Goal: Transaction & Acquisition: Purchase product/service

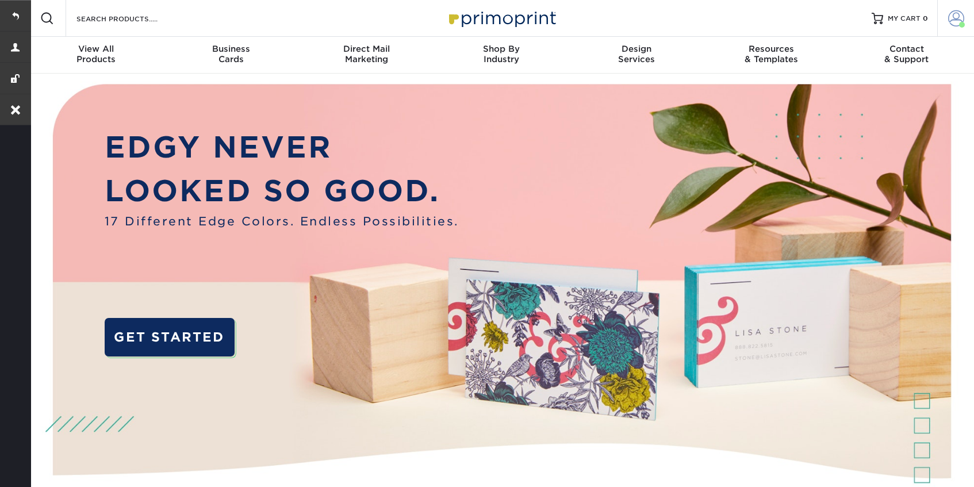
click at [943, 23] on link "Account" at bounding box center [955, 18] width 37 height 37
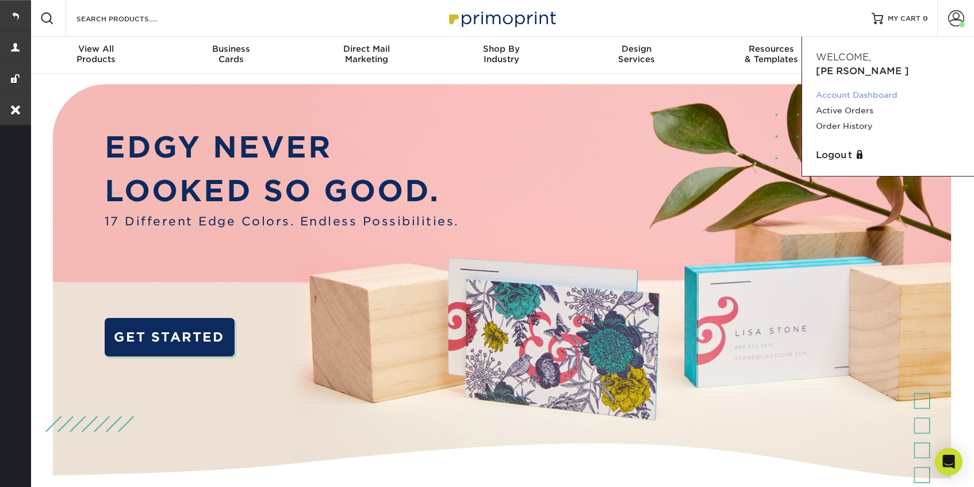
click at [845, 87] on link "Account Dashboard" at bounding box center [888, 95] width 144 height 16
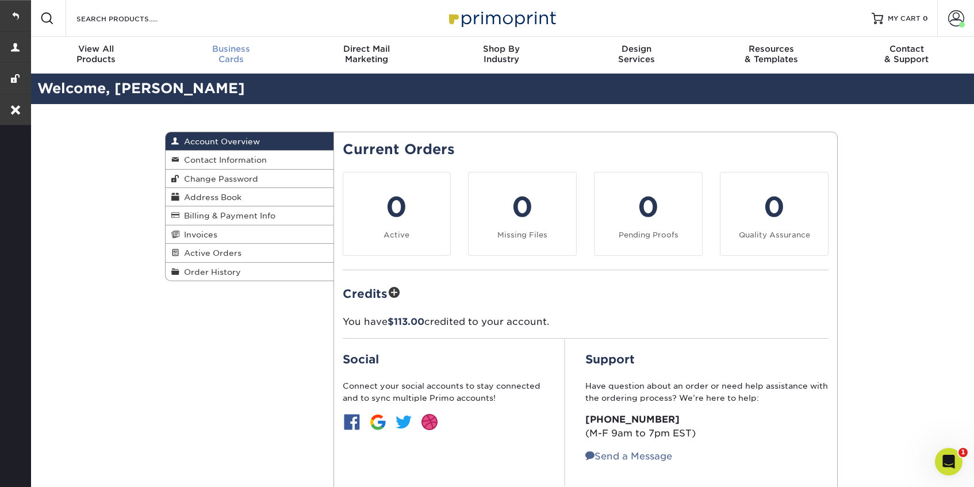
click at [229, 59] on div "Business Cards" at bounding box center [231, 54] width 135 height 21
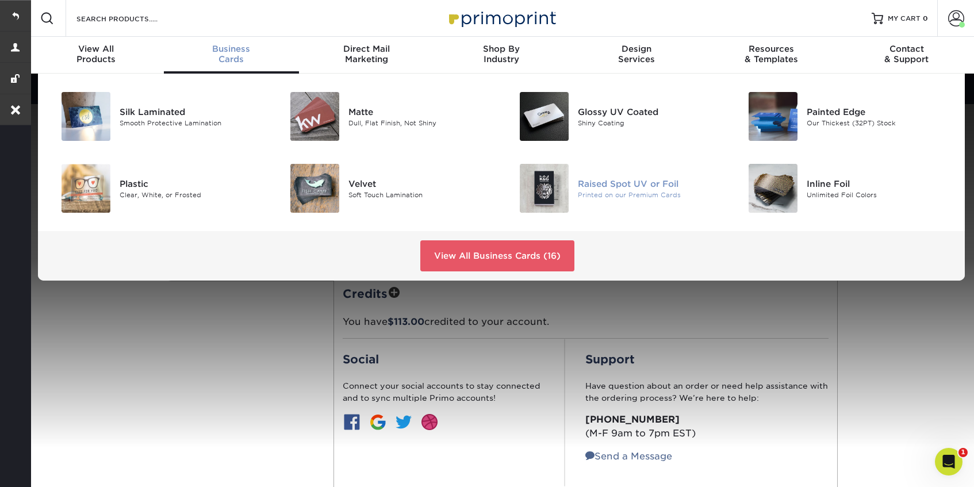
click at [630, 186] on div "Raised Spot UV or Foil" at bounding box center [650, 183] width 144 height 13
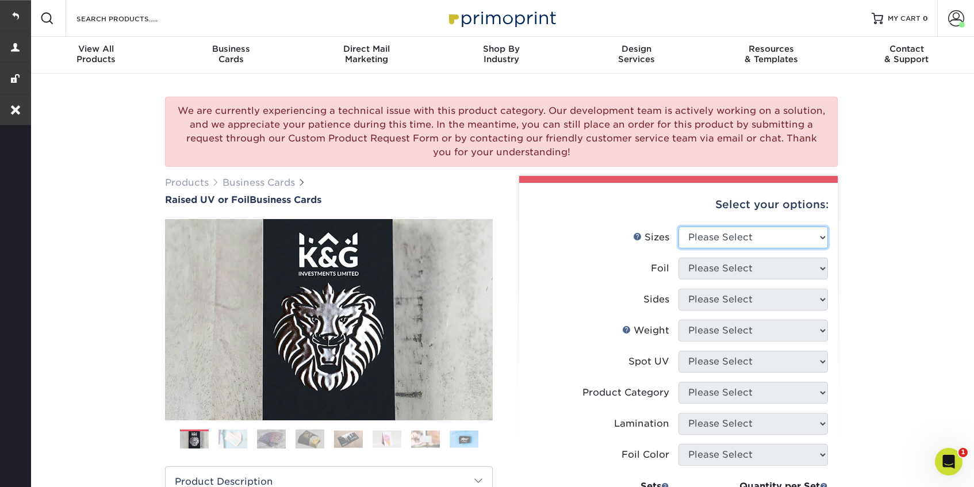
click at [743, 239] on select "Please Select 2" x 3.5" - Standard" at bounding box center [754, 238] width 150 height 22
select select "2.00x3.50"
click at [679, 227] on select "Please Select 2" x 3.5" - Standard" at bounding box center [754, 238] width 150 height 22
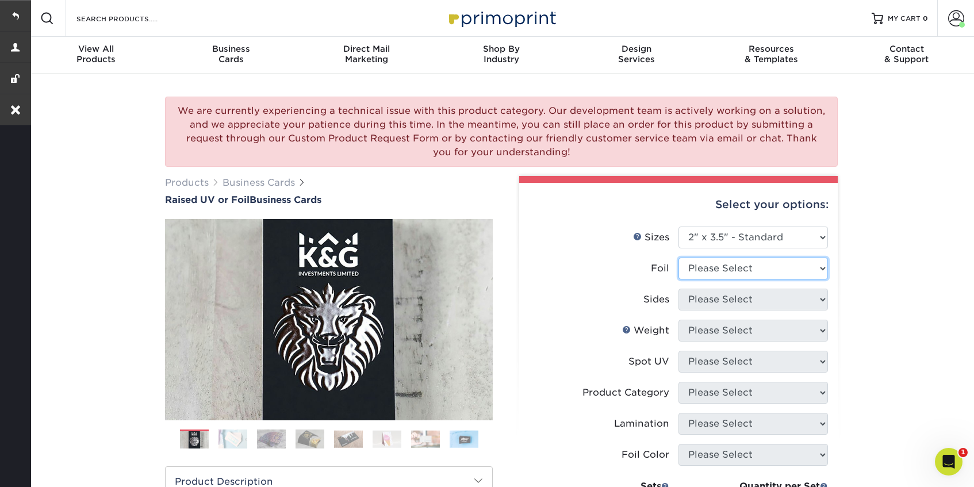
click at [721, 273] on select "Please Select No Yes" at bounding box center [754, 269] width 150 height 22
select select "0"
click at [679, 258] on select "Please Select No Yes" at bounding box center [754, 269] width 150 height 22
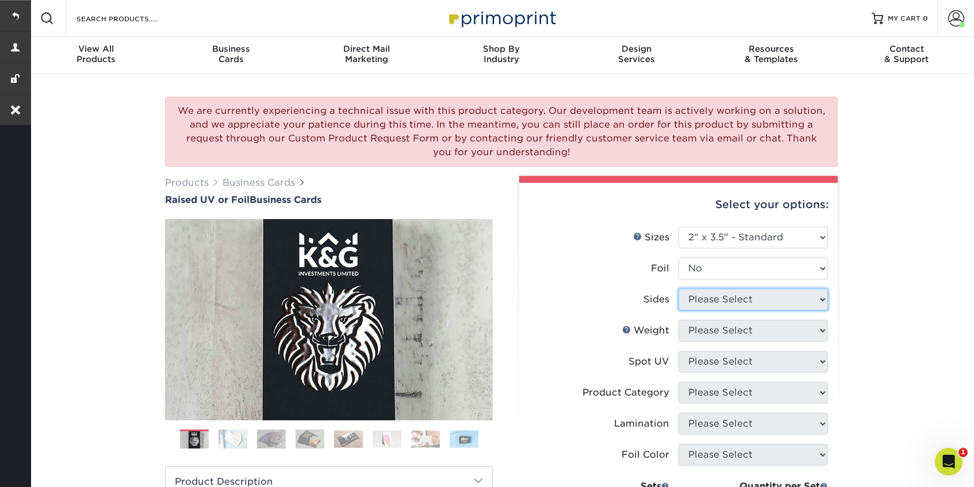
click at [719, 298] on select "Please Select Print Both Sides Print Both Sides - Foil Both Sides Print Both Si…" at bounding box center [754, 300] width 150 height 22
select select "13abbda7-1d64-4f25-8bb2-c179b224825d"
click at [679, 289] on select "Please Select Print Both Sides Print Front Only" at bounding box center [754, 300] width 150 height 22
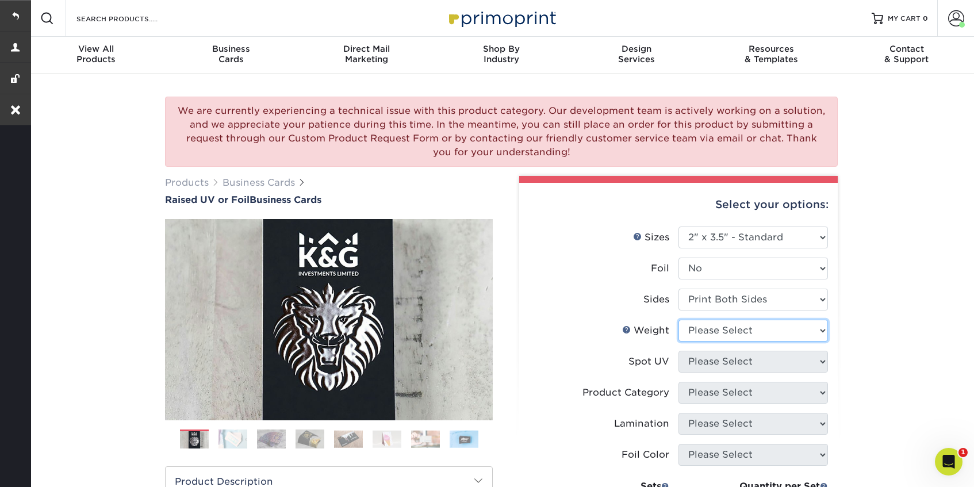
click at [716, 333] on select "Please Select 16PT" at bounding box center [754, 331] width 150 height 22
select select "16PT"
click at [679, 320] on select "Please Select 16PT" at bounding box center [754, 331] width 150 height 22
click at [717, 358] on select "Please Select No Spot UV Front Only" at bounding box center [754, 362] width 150 height 22
select select "1"
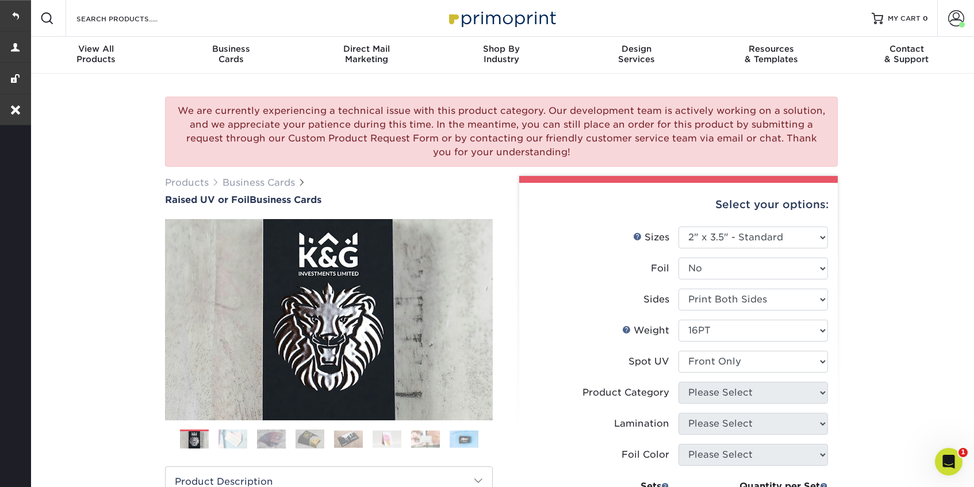
click at [679, 351] on select "Please Select No Spot UV Front Only" at bounding box center [754, 362] width 150 height 22
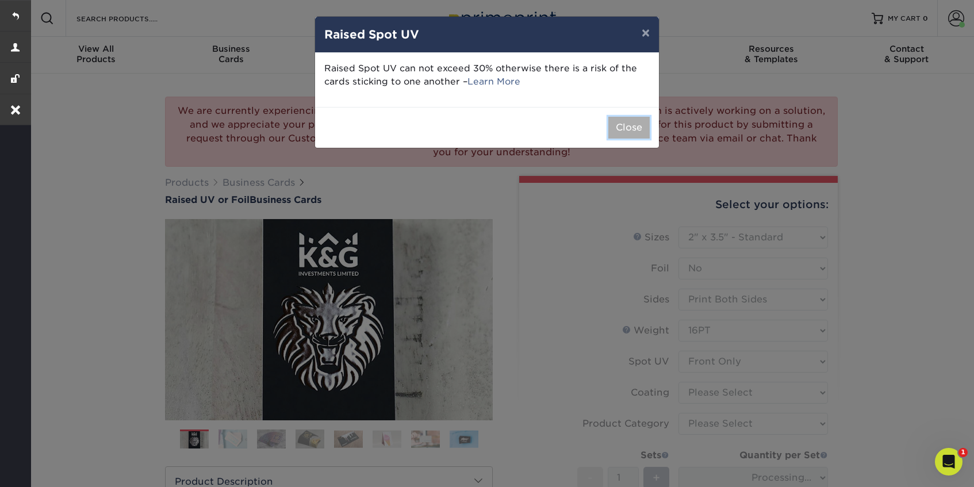
click at [624, 128] on button "Close" at bounding box center [628, 128] width 41 height 22
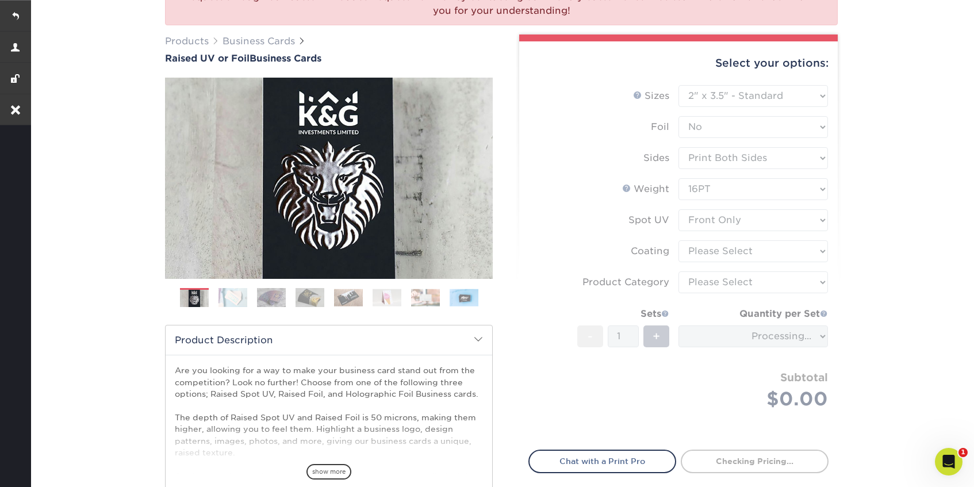
scroll to position [142, 0]
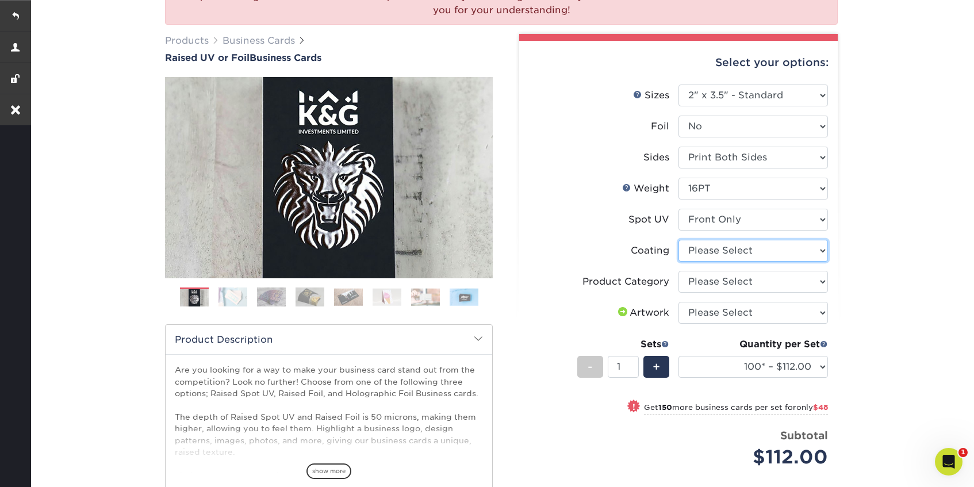
click at [742, 256] on select at bounding box center [754, 251] width 150 height 22
select select "3e7618de-abca-4bda-9f97-8b9129e913d8"
click at [679, 240] on select at bounding box center [754, 251] width 150 height 22
click at [0, 0] on div at bounding box center [0, 0] width 0 height 0
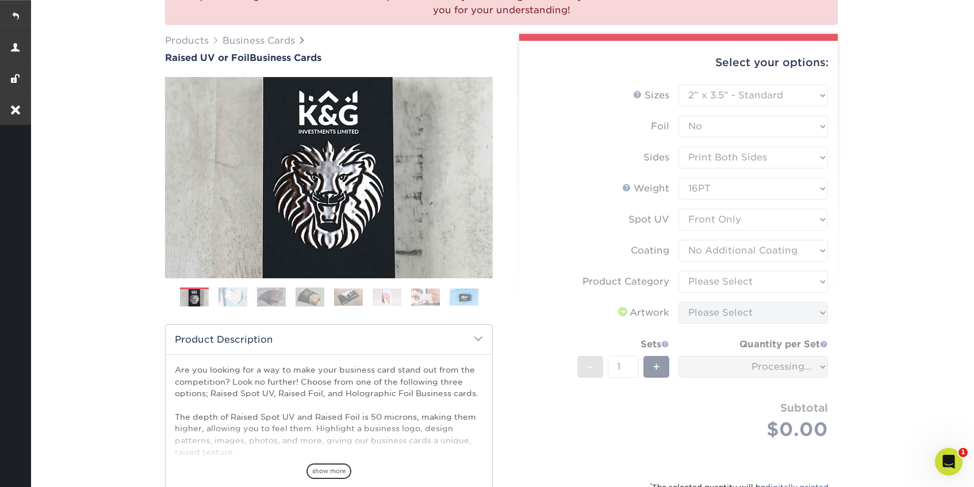
click at [738, 285] on form "Sizes Help Sizes Please Select 2" x 3.5" - Standard Foil Please Select" at bounding box center [679, 276] width 300 height 382
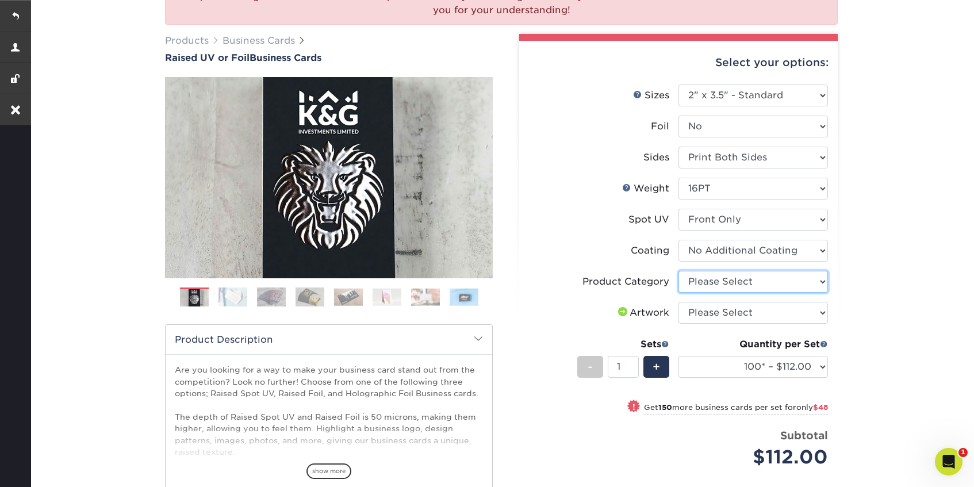
click at [753, 289] on select "Please Select Business Cards" at bounding box center [754, 282] width 150 height 22
select select "3b5148f1-0588-4f88-a218-97bcfdce65c1"
click at [679, 271] on select "Please Select Business Cards" at bounding box center [754, 282] width 150 height 22
click at [748, 315] on select "Please Select I will upload files I need a design - $100" at bounding box center [754, 313] width 150 height 22
select select "upload"
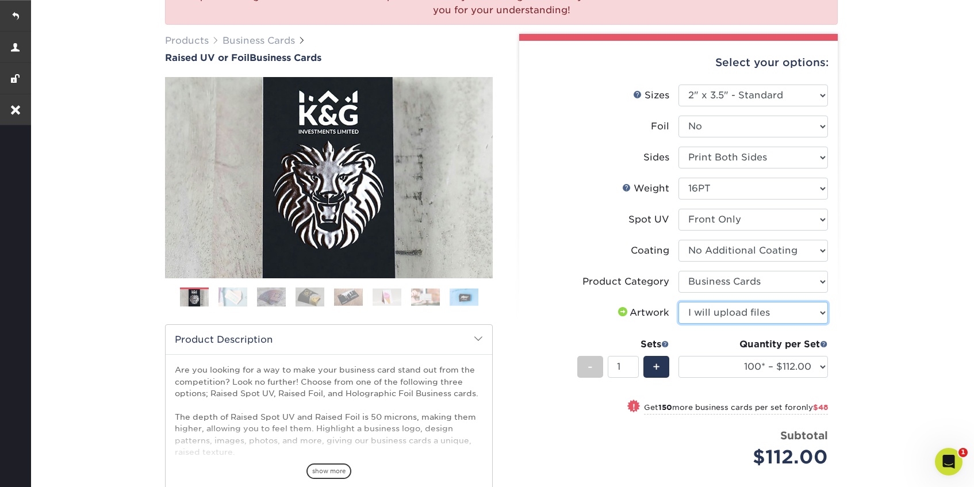
click at [679, 302] on select "Please Select I will upload files I need a design - $100" at bounding box center [754, 313] width 150 height 22
click at [738, 368] on select "100* – $112.00 250* – $160.00 500* – $216.00" at bounding box center [754, 367] width 150 height 22
select select "500* – $216.00"
click at [679, 356] on select "100* – $112.00 250* – $160.00 500* – $216.00" at bounding box center [754, 367] width 150 height 22
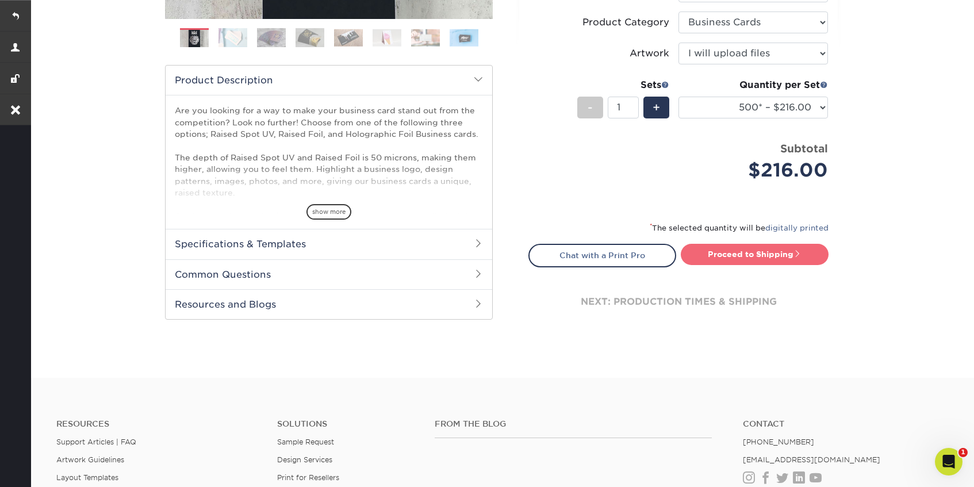
click at [756, 252] on link "Proceed to Shipping" at bounding box center [755, 254] width 148 height 21
type input "Set 1"
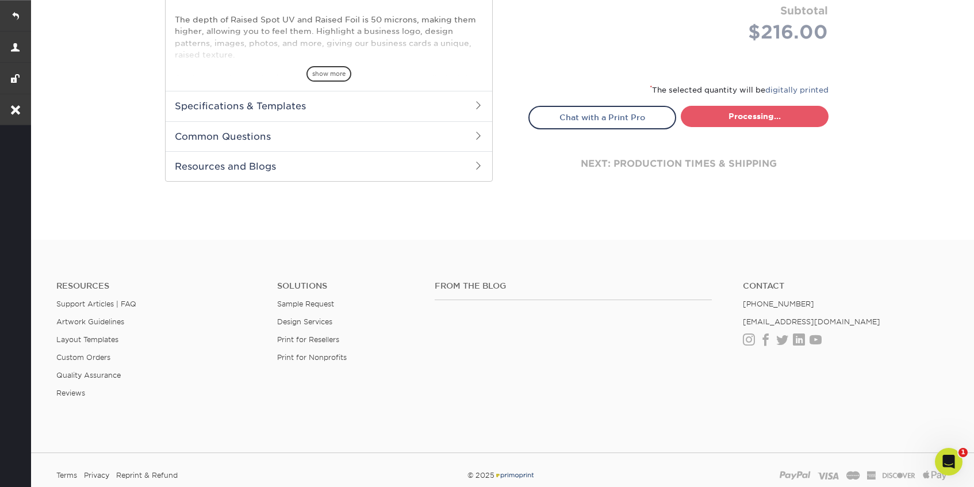
select select "028e9ad4-f42b-42cd-b8a3-fa699623ed4c"
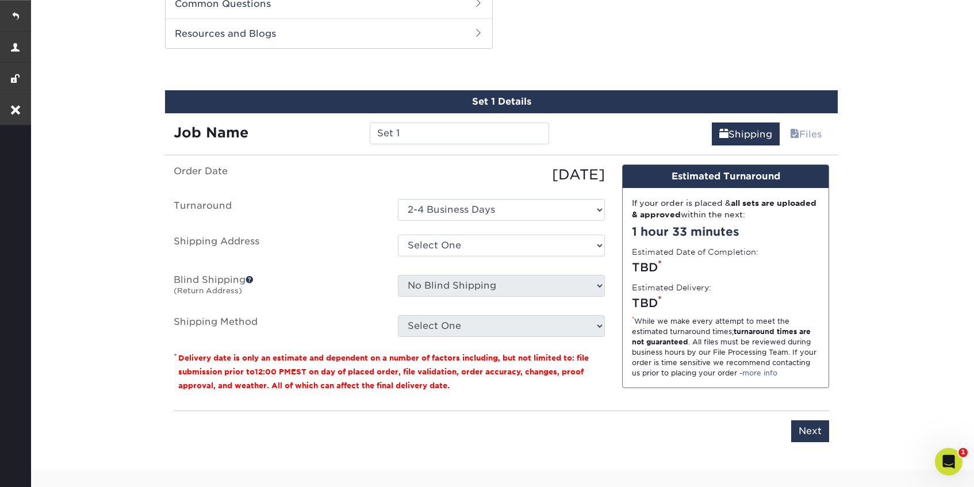
scroll to position [676, 0]
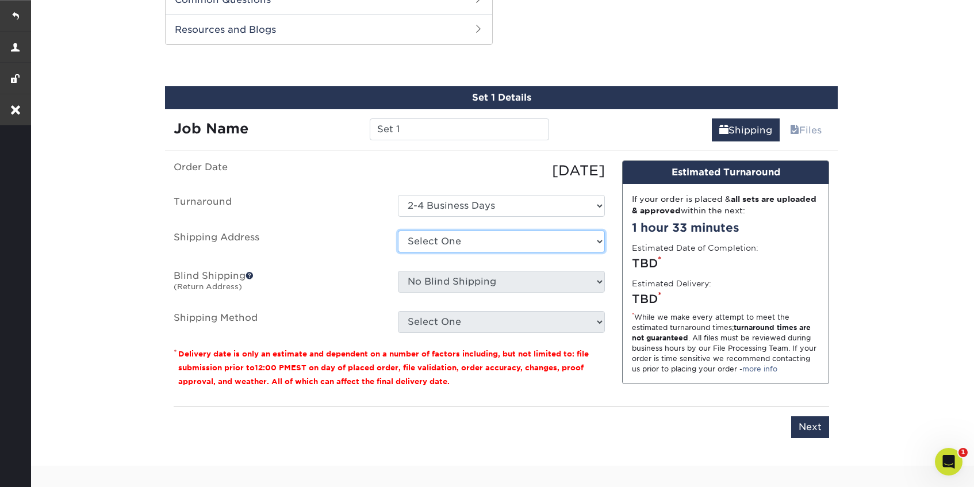
click at [454, 243] on select "Select One 9 Walton My Address + Add New Address" at bounding box center [501, 242] width 207 height 22
select select "259581"
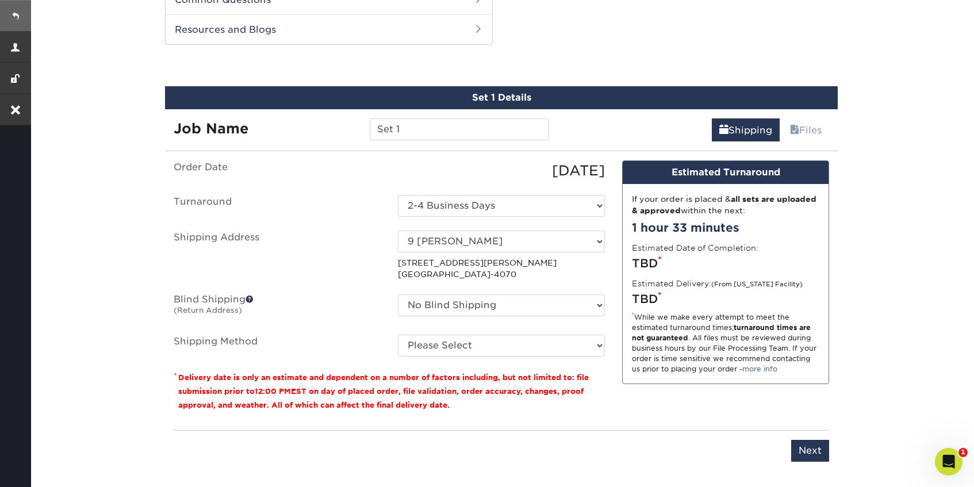
click at [18, 16] on link at bounding box center [15, 15] width 31 height 31
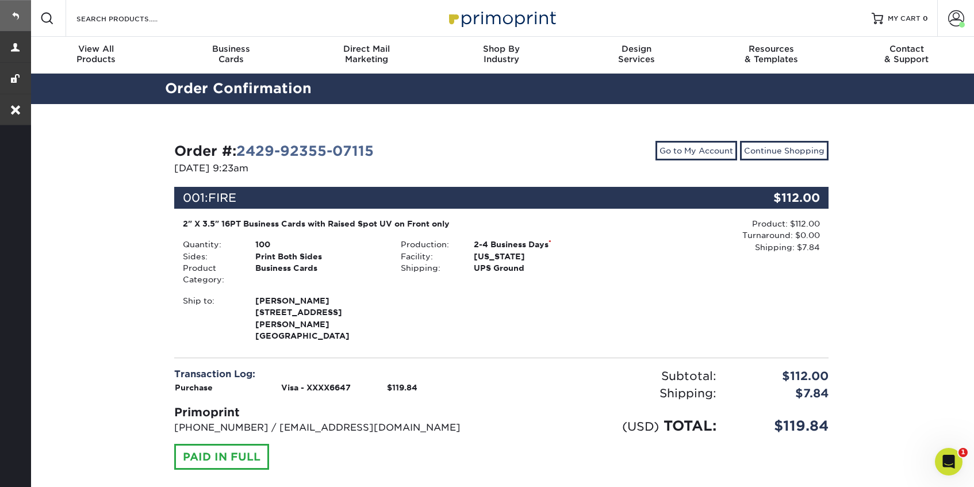
click at [18, 17] on link at bounding box center [15, 15] width 31 height 31
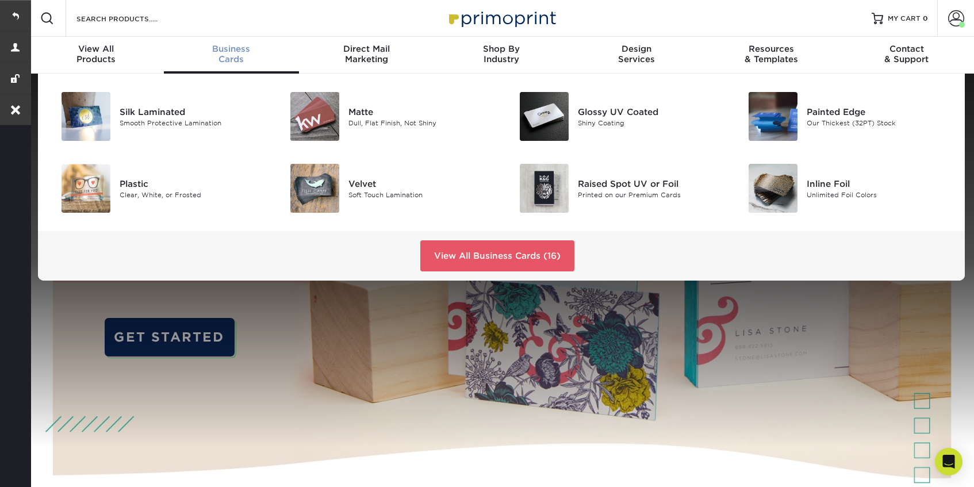
click at [224, 72] on link "Business Cards" at bounding box center [231, 55] width 135 height 37
click at [610, 182] on div "Raised Spot UV or Foil" at bounding box center [650, 183] width 144 height 13
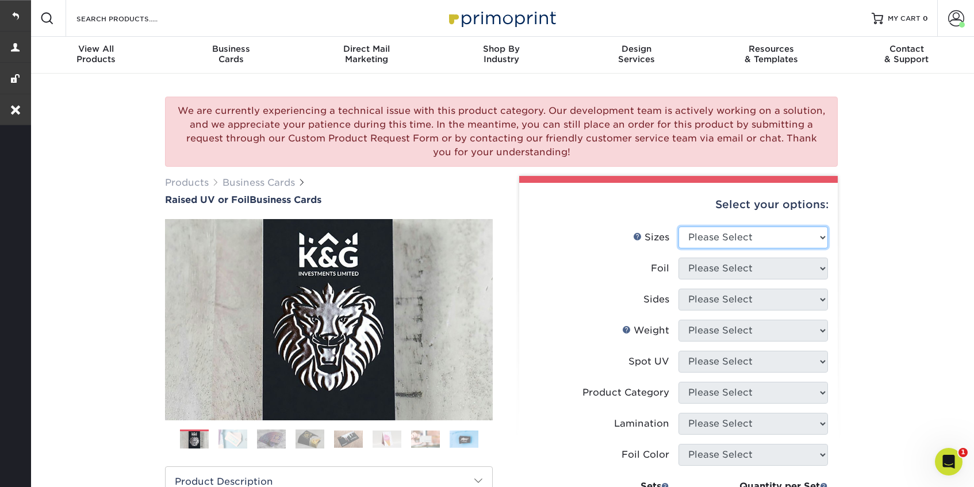
click at [755, 235] on select "Please Select 2" x 3.5" - Standard" at bounding box center [754, 238] width 150 height 22
select select "2.00x3.50"
click at [679, 227] on select "Please Select 2" x 3.5" - Standard" at bounding box center [754, 238] width 150 height 22
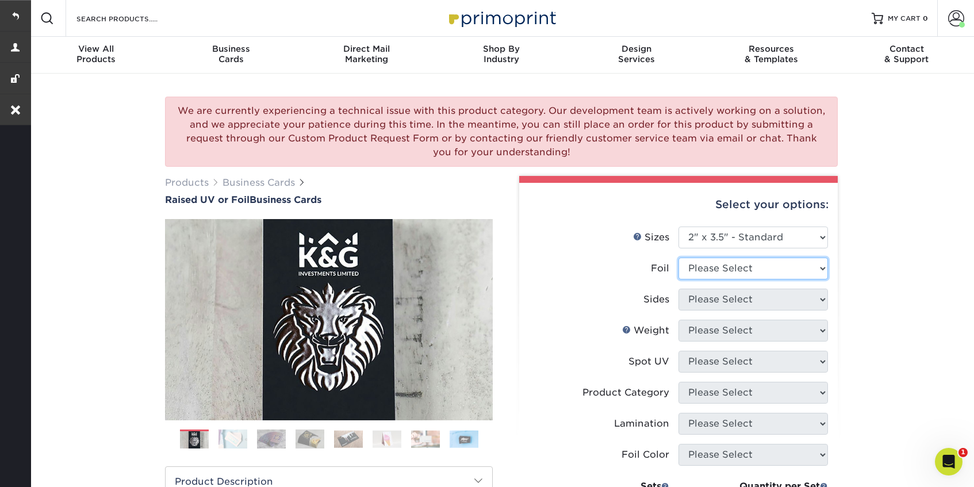
click at [749, 270] on select "Please Select No Yes" at bounding box center [754, 269] width 150 height 22
select select "0"
click at [679, 258] on select "Please Select No Yes" at bounding box center [754, 269] width 150 height 22
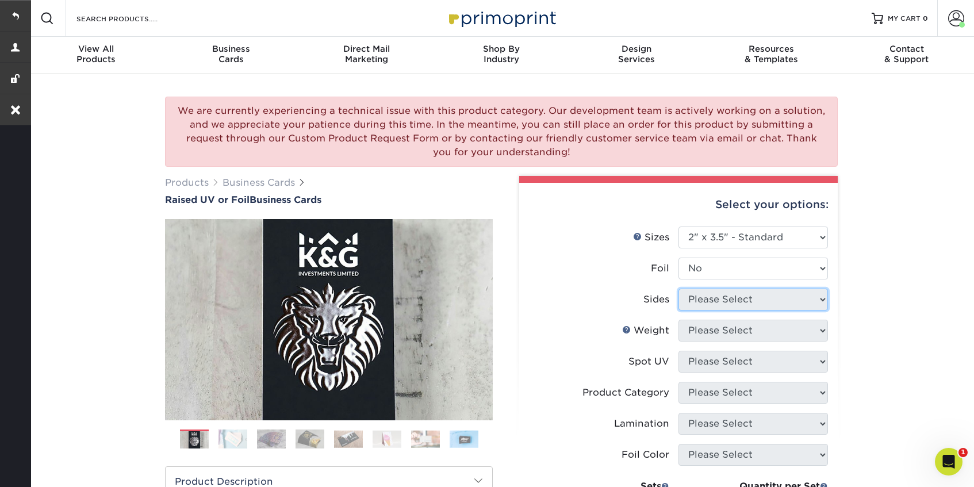
click at [731, 301] on select "Please Select Print Both Sides Print Both Sides - Foil Both Sides Print Both Si…" at bounding box center [754, 300] width 150 height 22
select select "13abbda7-1d64-4f25-8bb2-c179b224825d"
click at [679, 289] on select "Please Select Print Both Sides Print Front Only" at bounding box center [754, 300] width 150 height 22
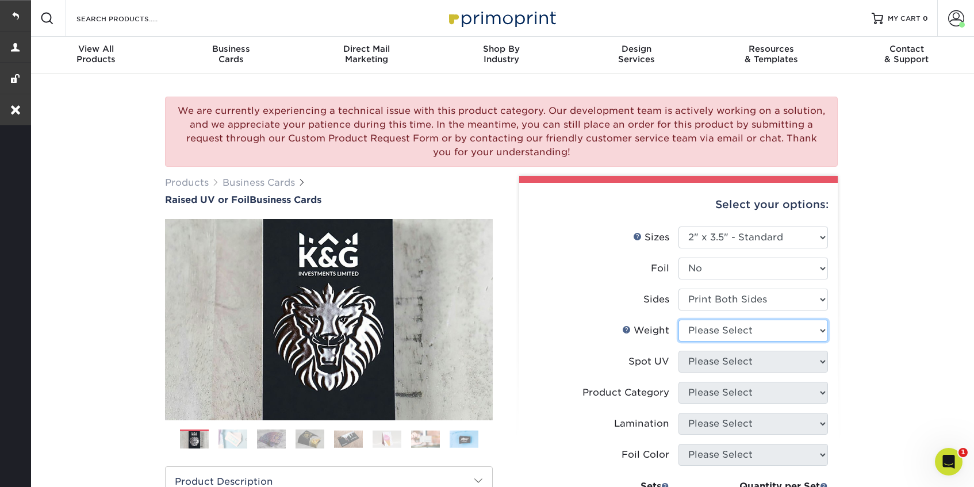
click at [724, 330] on select "Please Select 16PT" at bounding box center [754, 331] width 150 height 22
select select "16PT"
click at [679, 320] on select "Please Select 16PT" at bounding box center [754, 331] width 150 height 22
click at [724, 362] on select "Please Select No Spot UV Front Only" at bounding box center [754, 362] width 150 height 22
select select "1"
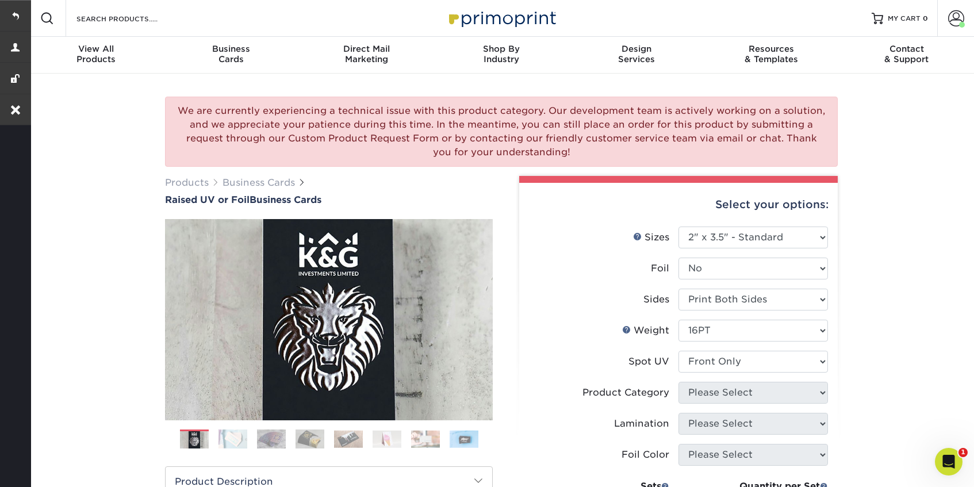
click at [679, 351] on select "Please Select No Spot UV Front Only" at bounding box center [754, 362] width 150 height 22
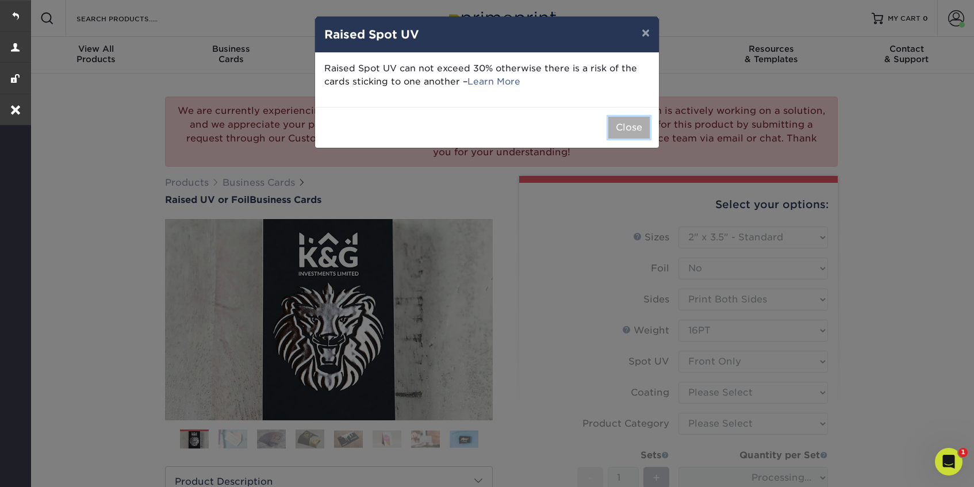
click at [620, 121] on button "Close" at bounding box center [628, 128] width 41 height 22
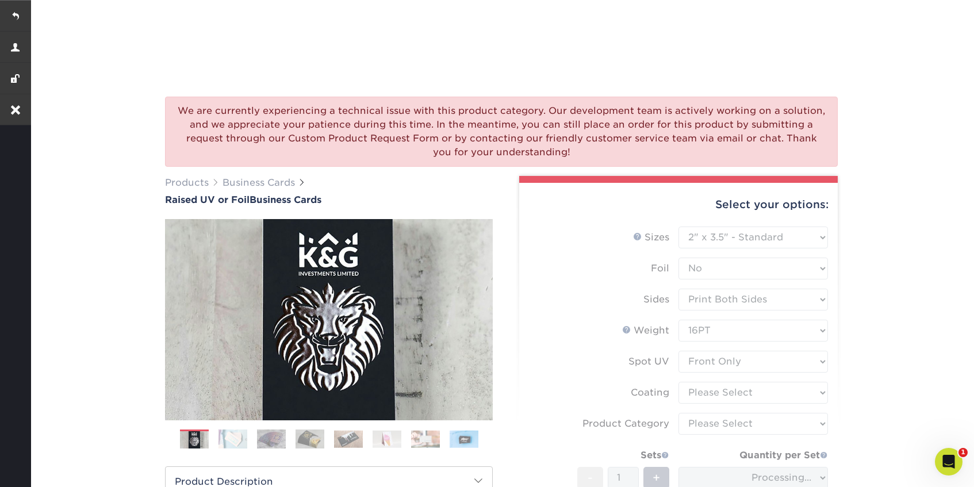
scroll to position [185, 0]
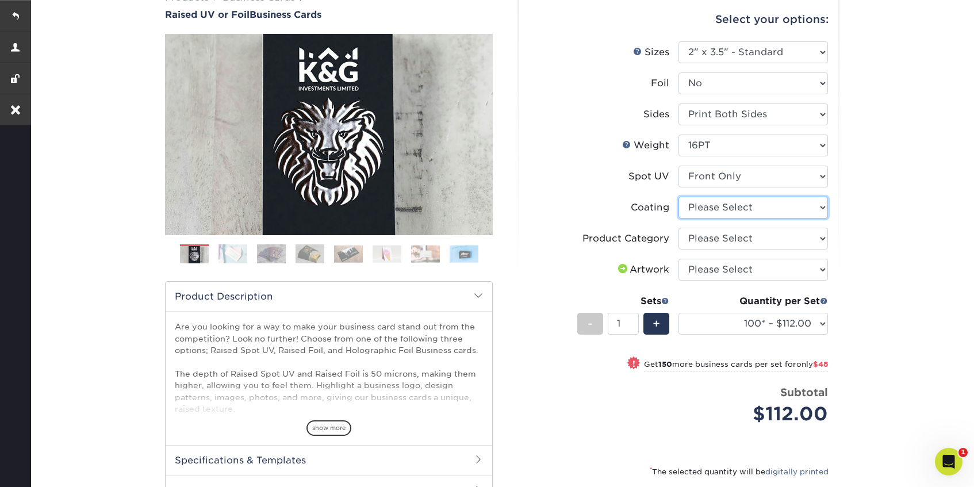
click at [733, 206] on select at bounding box center [754, 208] width 150 height 22
select select "3e7618de-abca-4bda-9f97-8b9129e913d8"
click at [679, 197] on select at bounding box center [754, 208] width 150 height 22
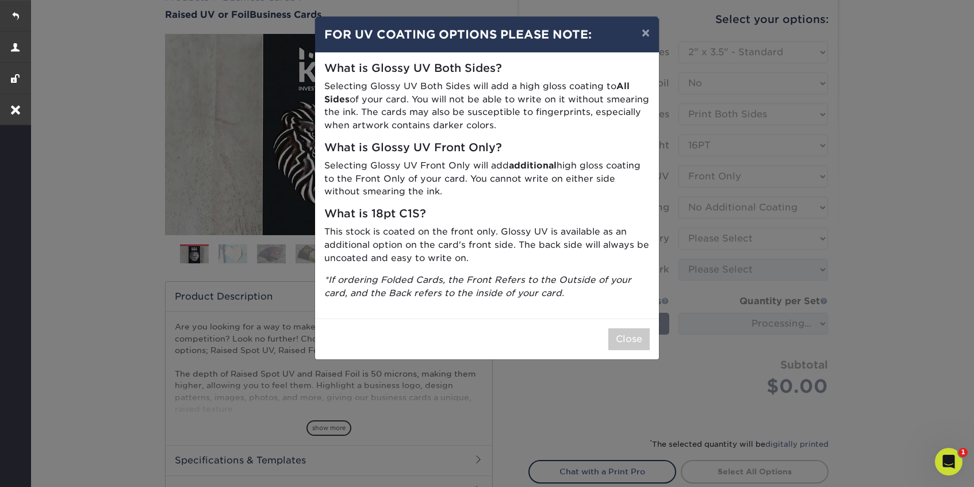
click at [732, 239] on div "× FOR UV COATING OPTIONS PLEASE NOTE: What is Glossy UV Both Sides? Selecting G…" at bounding box center [487, 243] width 974 height 487
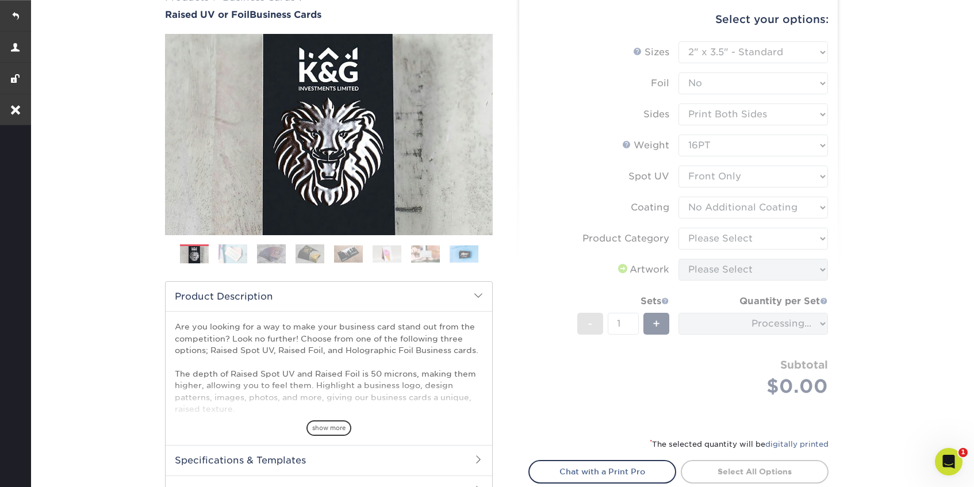
click at [732, 239] on form "Sizes Help Sizes Please Select 2" x 3.5" - Standard Foil Please Select" at bounding box center [679, 232] width 300 height 382
click at [798, 239] on form "Sizes Help Sizes Please Select 2" x 3.5" - Standard Foil Please Select" at bounding box center [679, 232] width 300 height 382
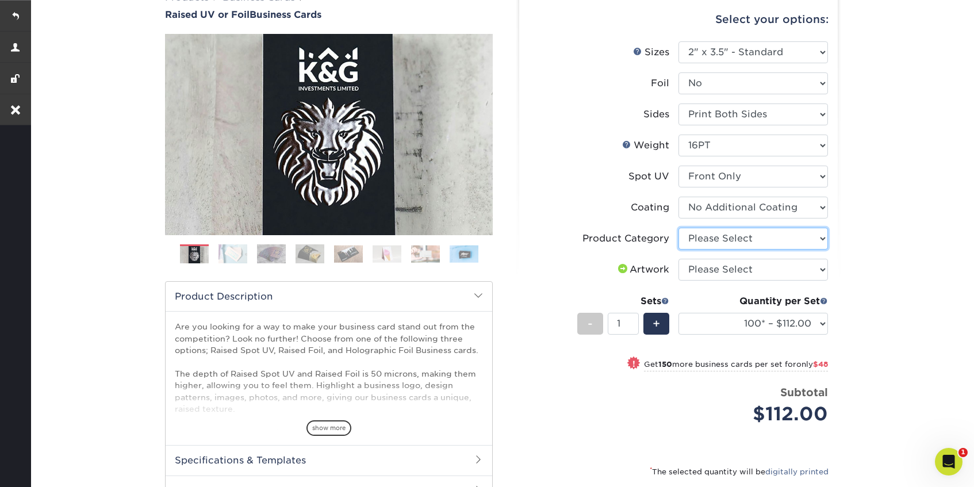
click at [810, 232] on select "Please Select Business Cards" at bounding box center [754, 239] width 150 height 22
select select "3b5148f1-0588-4f88-a218-97bcfdce65c1"
click at [679, 228] on select "Please Select Business Cards" at bounding box center [754, 239] width 150 height 22
click at [763, 270] on select "Please Select I will upload files I need a design - $100" at bounding box center [754, 270] width 150 height 22
select select "upload"
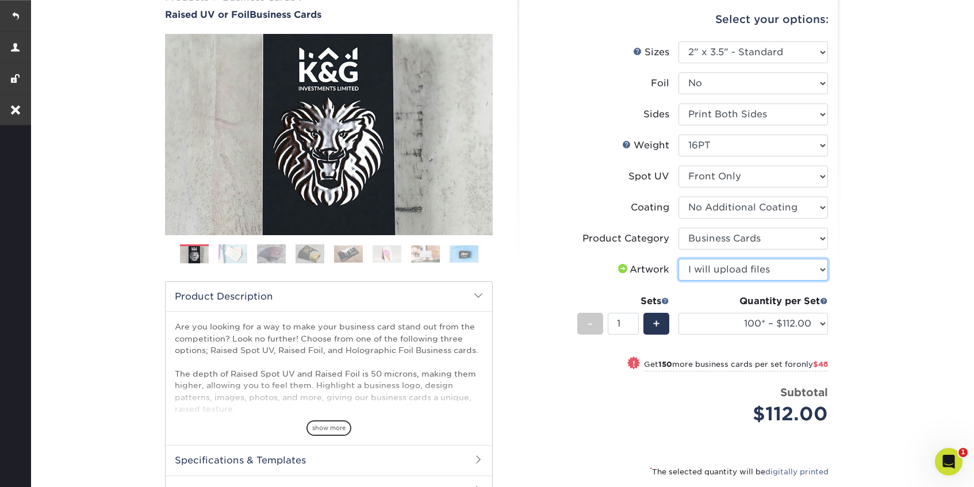
click at [679, 259] on select "Please Select I will upload files I need a design - $100" at bounding box center [754, 270] width 150 height 22
click at [703, 322] on select "100* – $112.00 250* – $160.00 500* – $216.00" at bounding box center [754, 324] width 150 height 22
click at [679, 313] on select "100* – $112.00 250* – $160.00 500* – $216.00" at bounding box center [754, 324] width 150 height 22
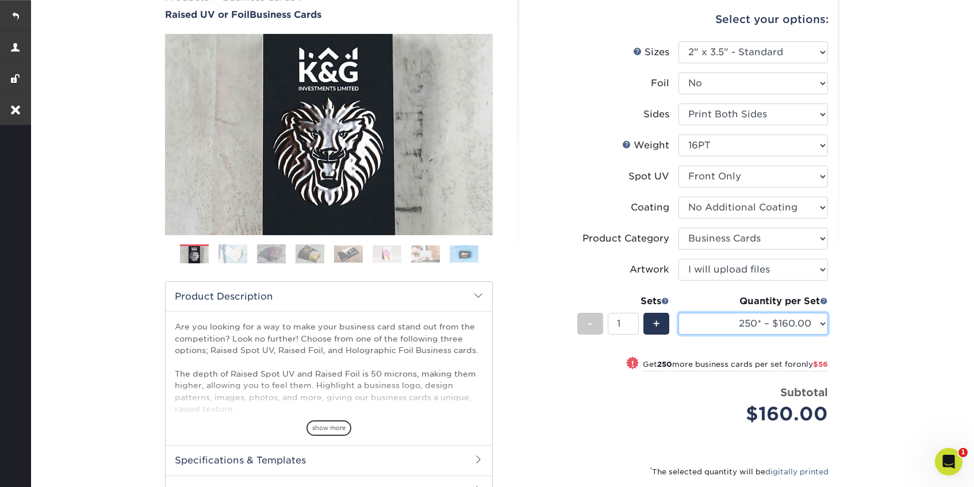
click at [727, 319] on select "100* – $112.00 250* – $160.00 500* – $216.00" at bounding box center [754, 324] width 150 height 22
click at [679, 313] on select "100* – $112.00 250* – $160.00 500* – $216.00" at bounding box center [754, 324] width 150 height 22
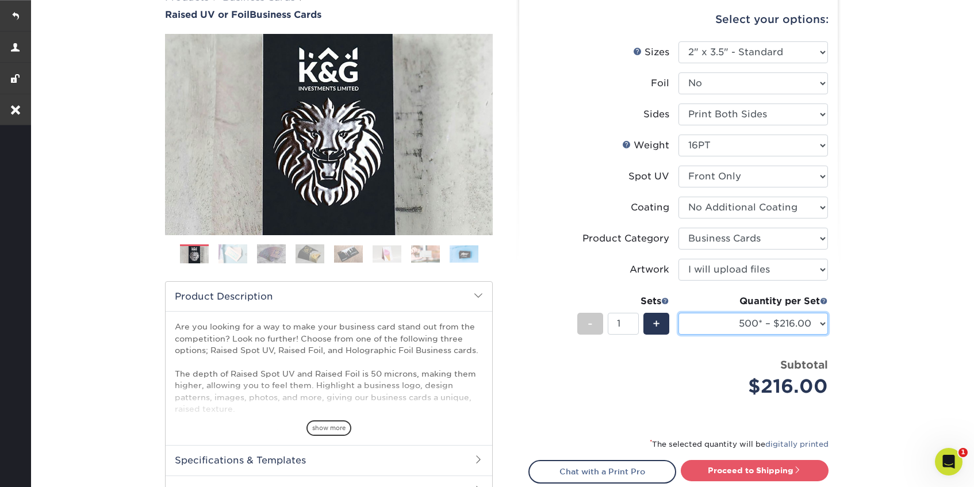
click at [733, 323] on select "100* – $112.00 250* – $160.00 500* – $216.00" at bounding box center [754, 324] width 150 height 22
select select "250* – $160.00"
click at [679, 313] on select "100* – $112.00 250* – $160.00 500* – $216.00" at bounding box center [754, 324] width 150 height 22
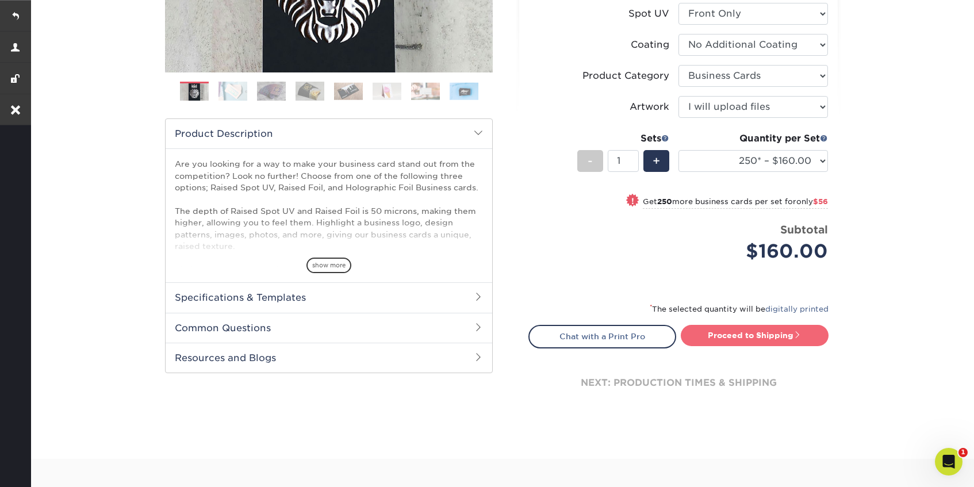
click at [767, 339] on link "Proceed to Shipping" at bounding box center [755, 335] width 148 height 21
type input "Set 1"
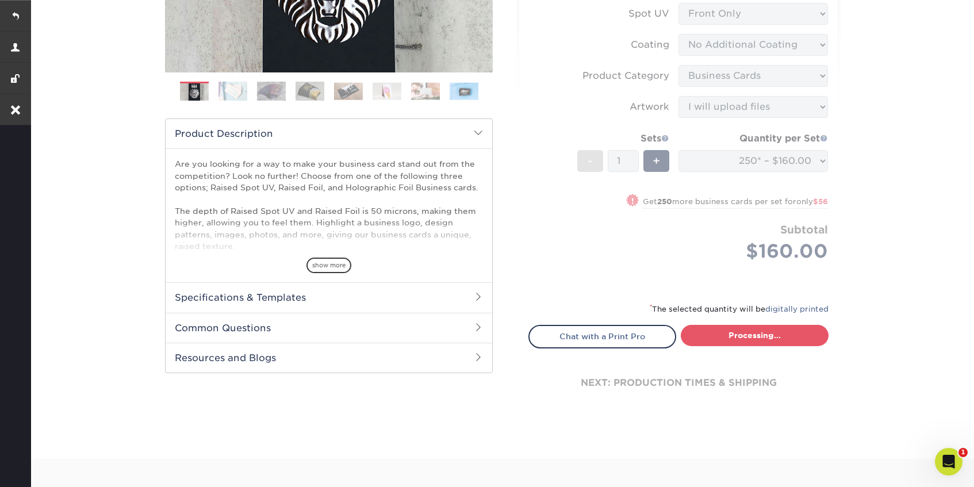
select select "b9b8bc4a-fe2b-4611-9a9e-1ae5d58e413a"
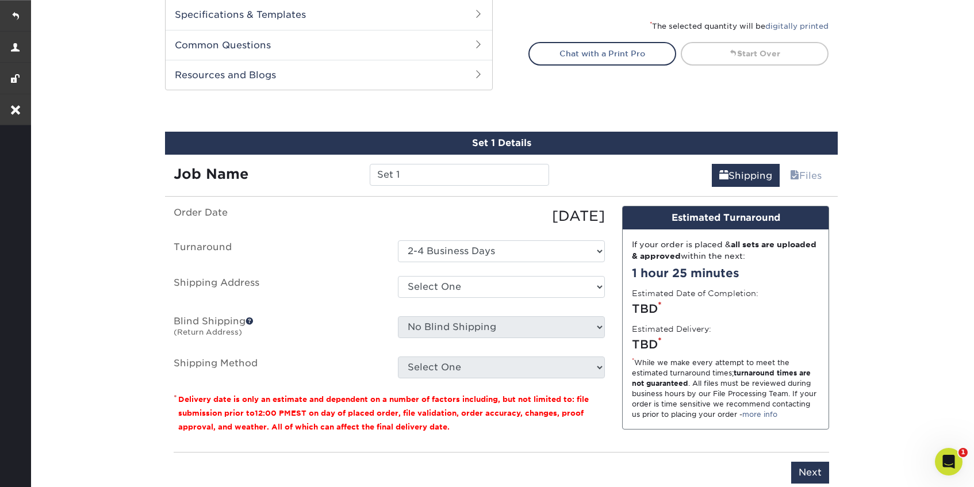
scroll to position [704, 0]
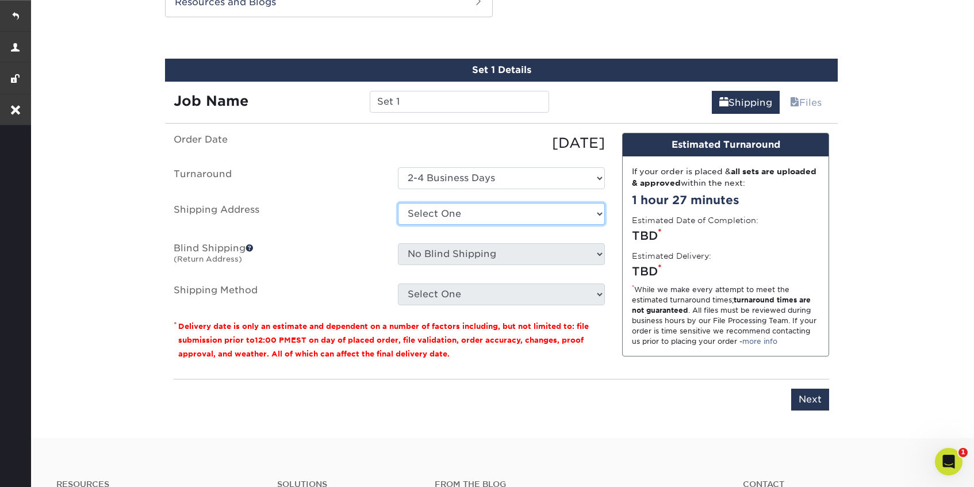
click at [450, 209] on select "Select One 9 Walton My Address + Add New Address" at bounding box center [501, 214] width 207 height 22
select select "259581"
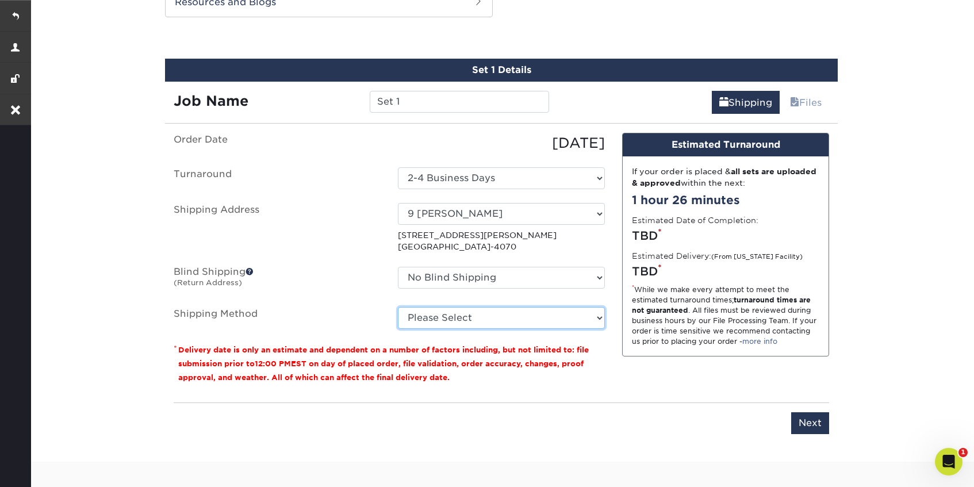
click at [456, 318] on select "Please Select Ground Shipping (+$7.84) 3 Day Shipping Service (+$20.06) 2 Day A…" at bounding box center [501, 318] width 207 height 22
select select "03"
click at [398, 307] on select "Please Select Ground Shipping (+$7.84) 3 Day Shipping Service (+$20.06) 2 Day A…" at bounding box center [501, 318] width 207 height 22
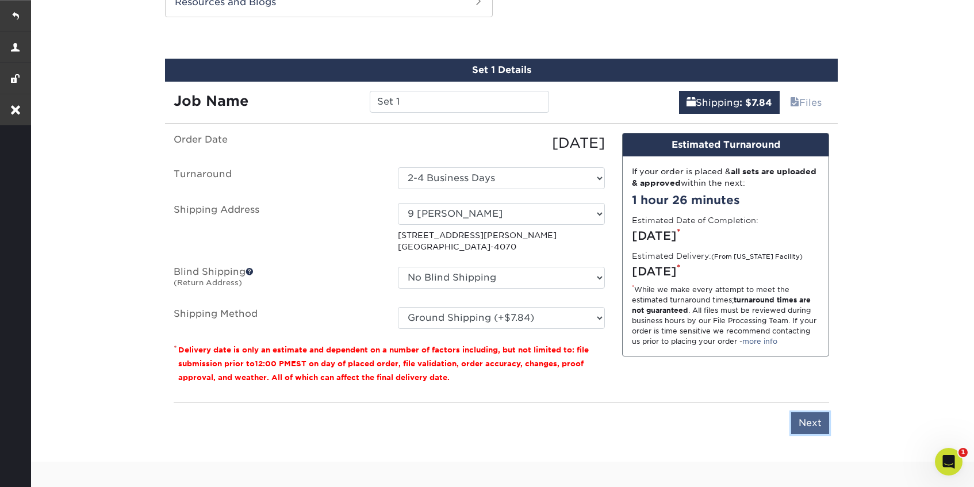
click at [813, 427] on input "Next" at bounding box center [810, 423] width 38 height 22
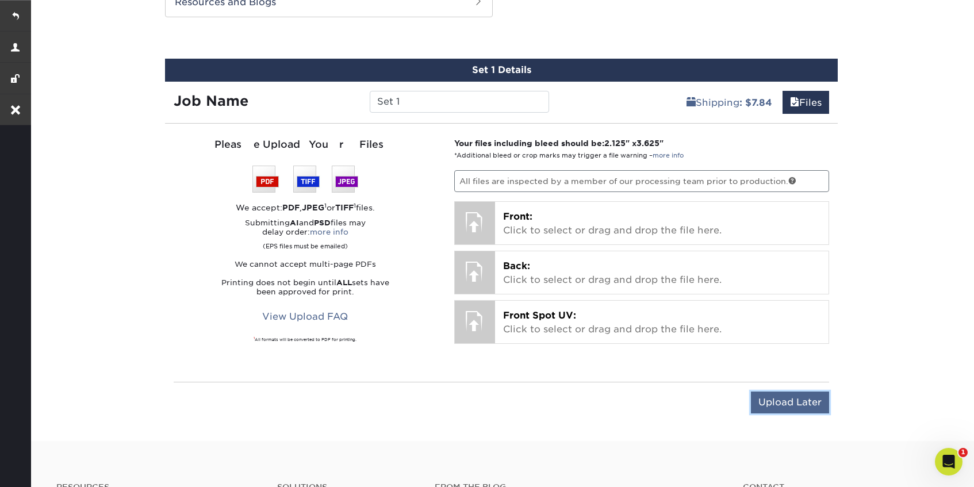
click at [785, 399] on input "Upload Later" at bounding box center [790, 403] width 78 height 22
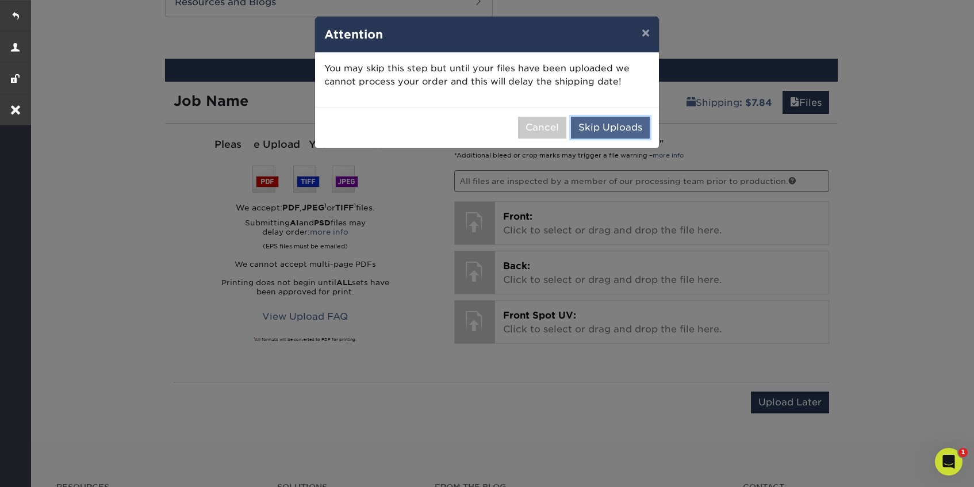
click at [622, 132] on button "Skip Uploads" at bounding box center [610, 128] width 79 height 22
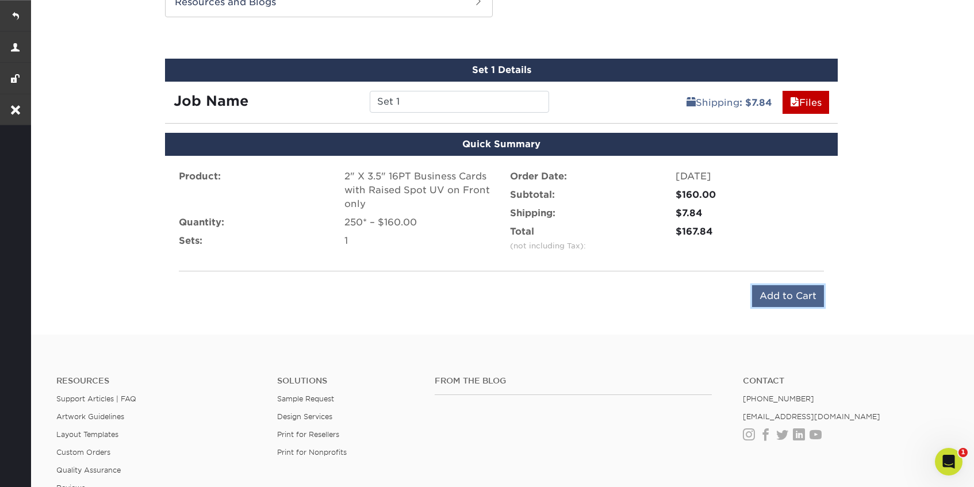
click at [778, 295] on input "Add to Cart" at bounding box center [788, 296] width 72 height 22
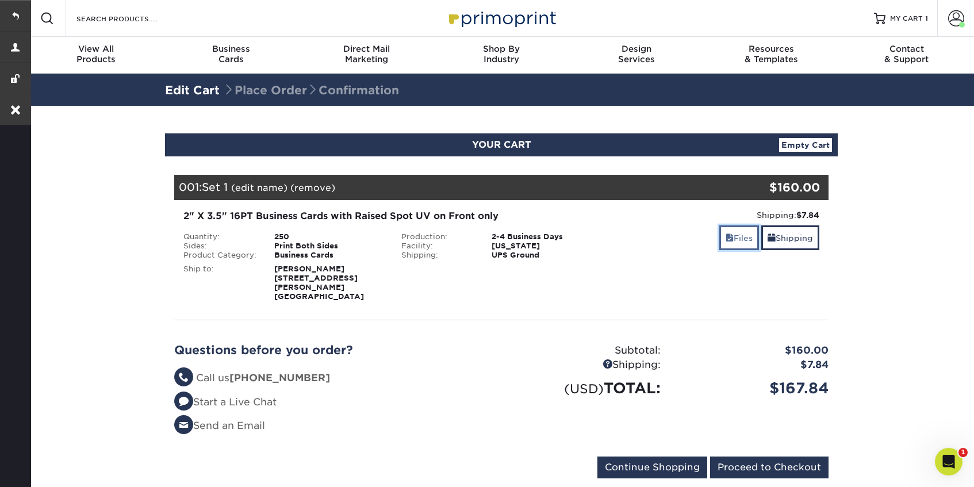
click at [733, 244] on link "Files" at bounding box center [739, 237] width 40 height 25
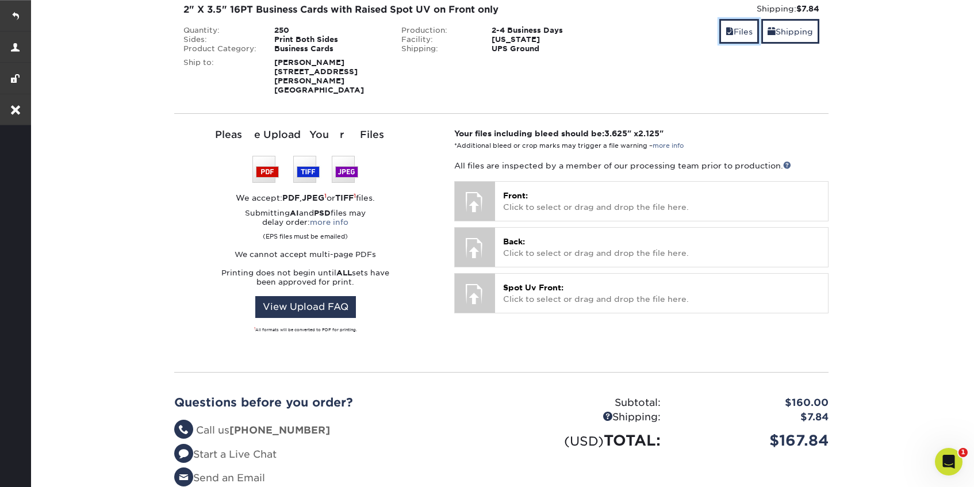
scroll to position [208, 0]
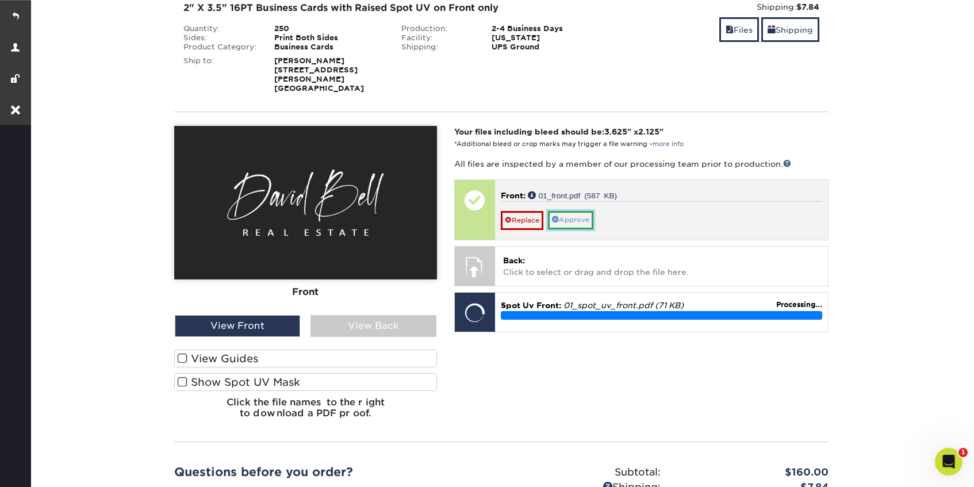
click at [583, 211] on link "Approve" at bounding box center [570, 220] width 45 height 18
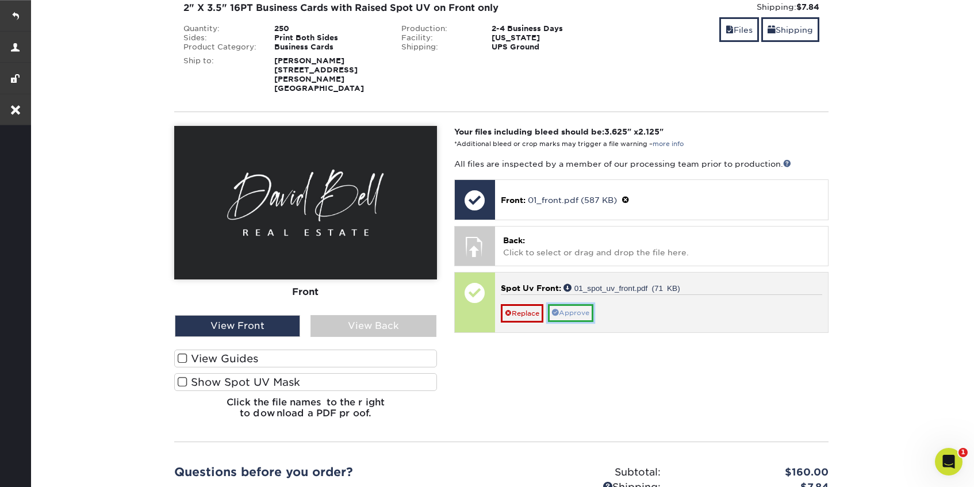
click at [574, 304] on link "Approve" at bounding box center [570, 313] width 45 height 18
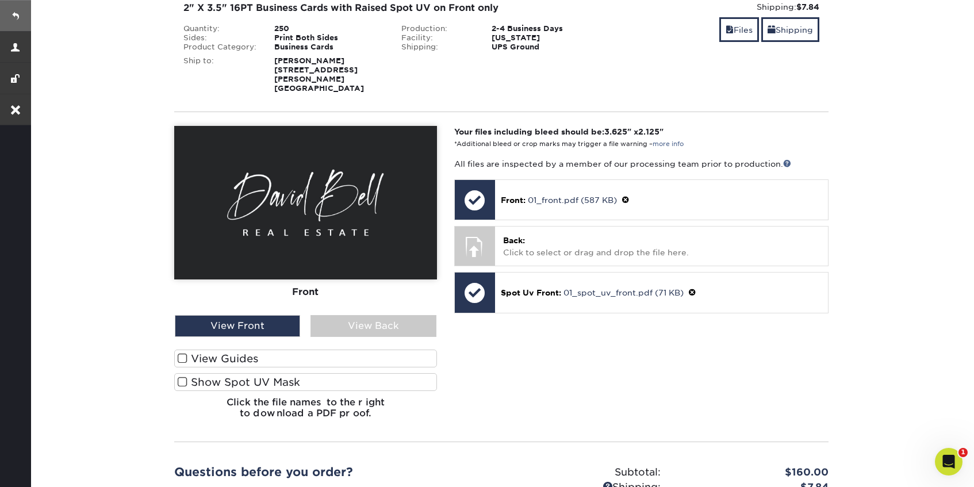
click at [10, 13] on link at bounding box center [15, 15] width 31 height 31
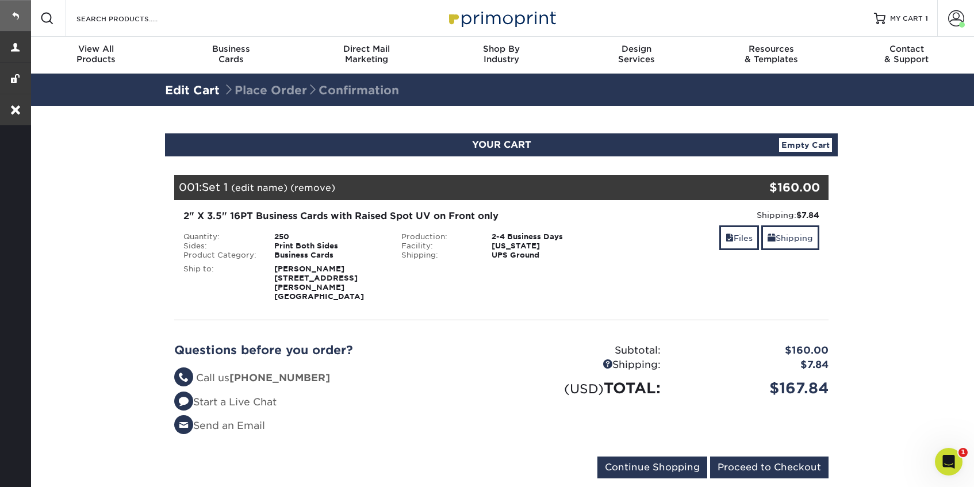
click at [22, 10] on link at bounding box center [15, 15] width 31 height 31
